Goal: Information Seeking & Learning: Learn about a topic

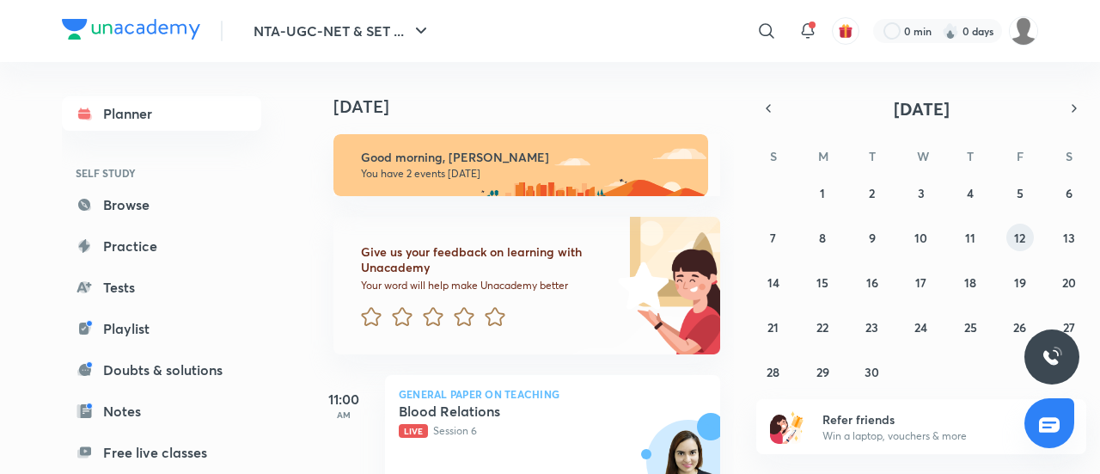
click at [1009, 238] on button "12" at bounding box center [1021, 237] width 28 height 28
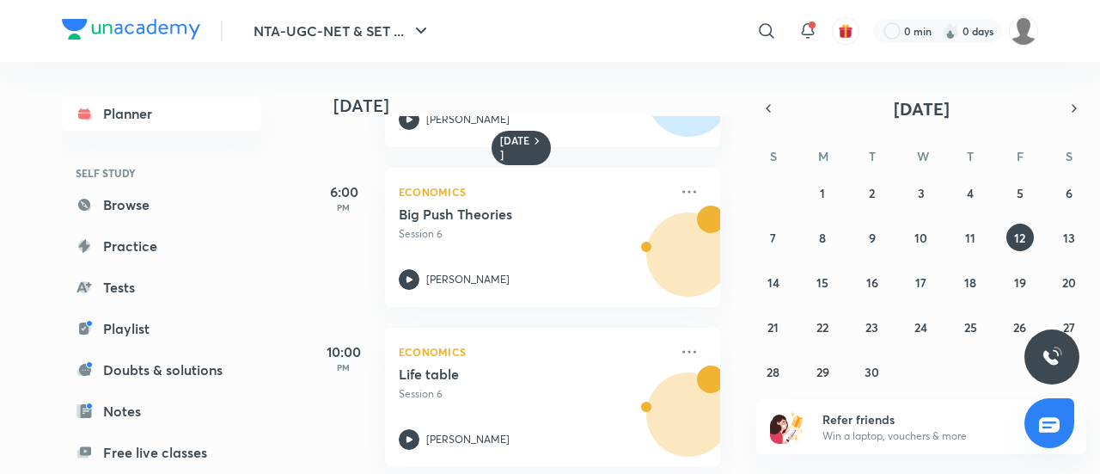
scroll to position [949, 0]
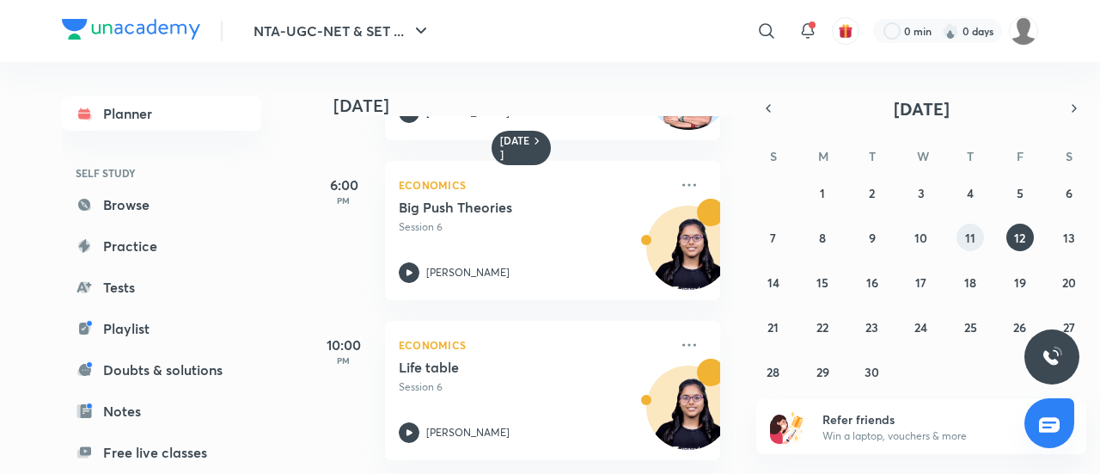
click at [976, 240] on button "11" at bounding box center [971, 237] width 28 height 28
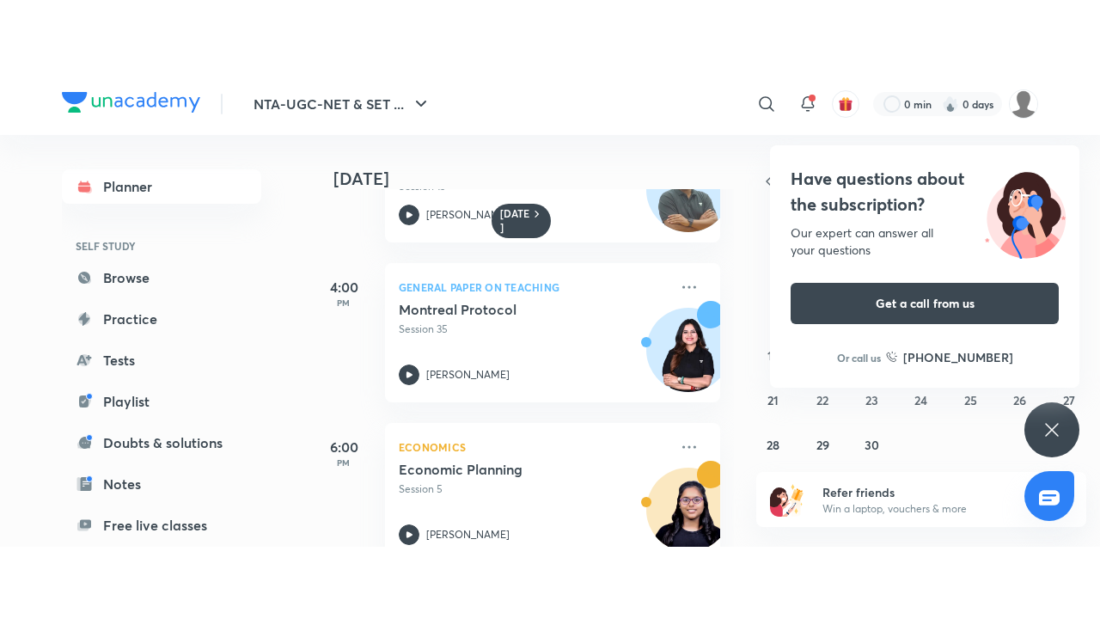
scroll to position [789, 0]
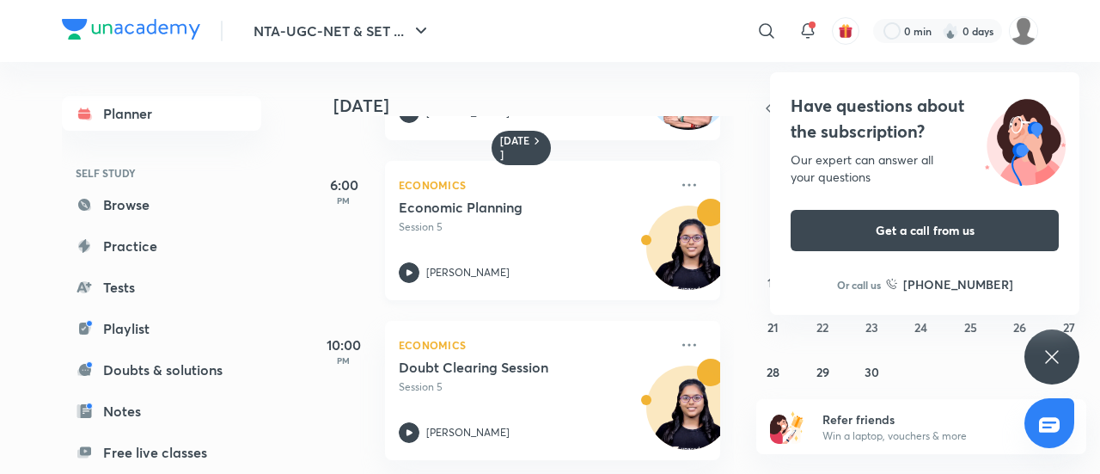
click at [433, 265] on p "[PERSON_NAME]" at bounding box center [467, 272] width 83 height 15
